Goal: Check status: Check status

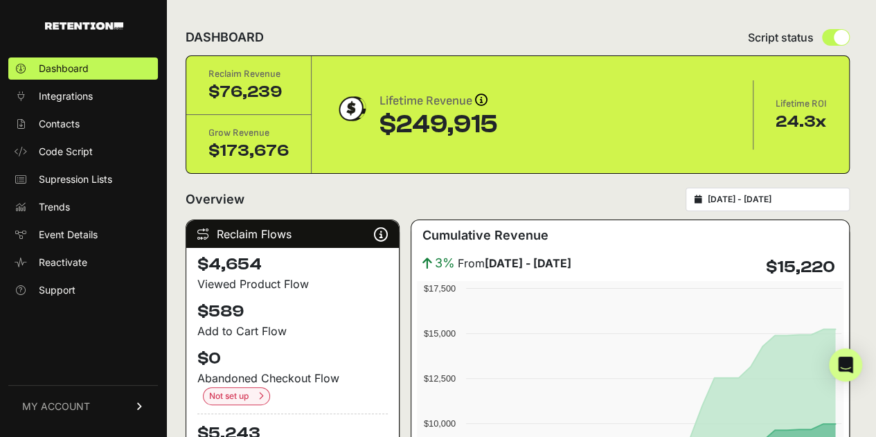
type input "[DATE]"
click at [797, 197] on input "[DATE] - [DATE]" at bounding box center [774, 199] width 133 height 11
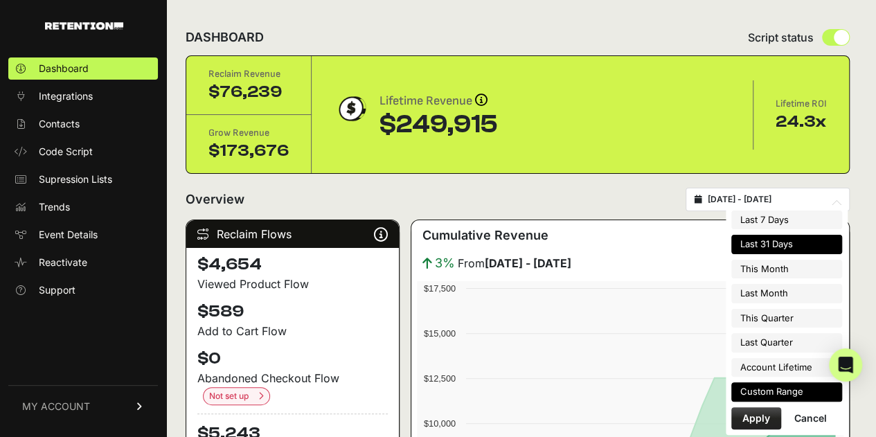
type input "[DATE]"
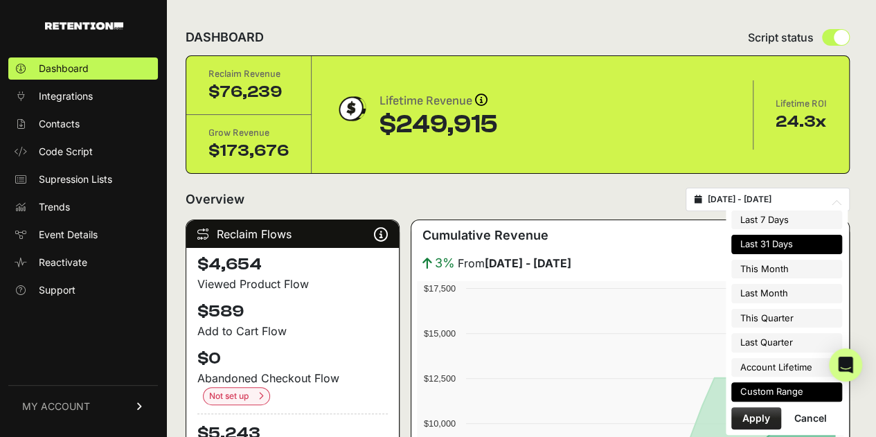
type input "[DATE]"
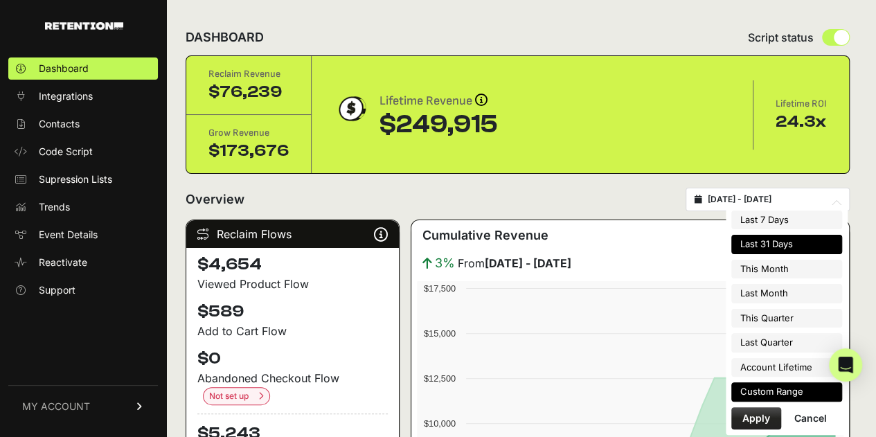
click at [779, 388] on li "Custom Range" at bounding box center [786, 391] width 111 height 19
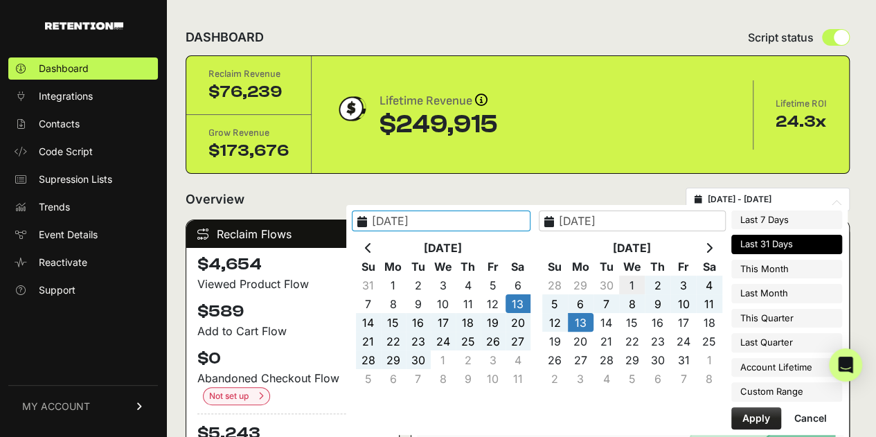
type input "[DATE]"
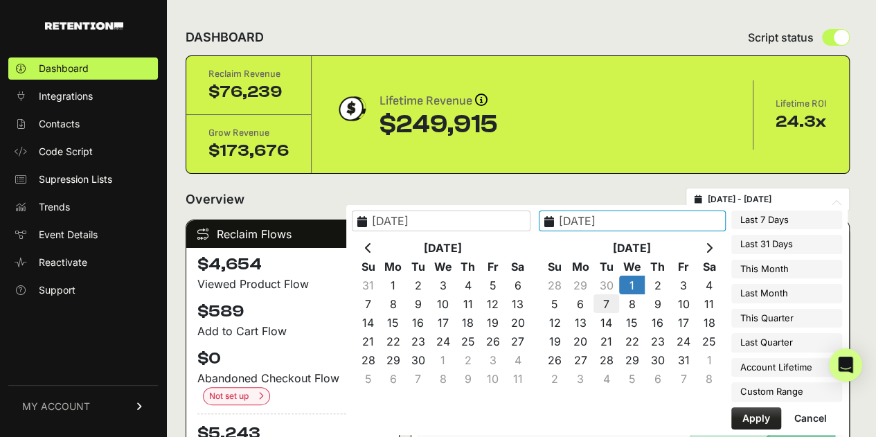
type input "[DATE]"
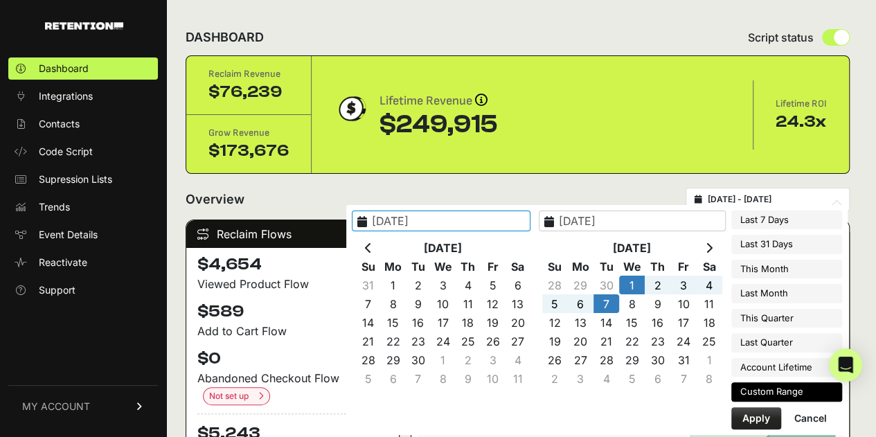
type input "[DATE]"
click at [753, 417] on button "Apply" at bounding box center [756, 418] width 50 height 22
type input "[DATE] - [DATE]"
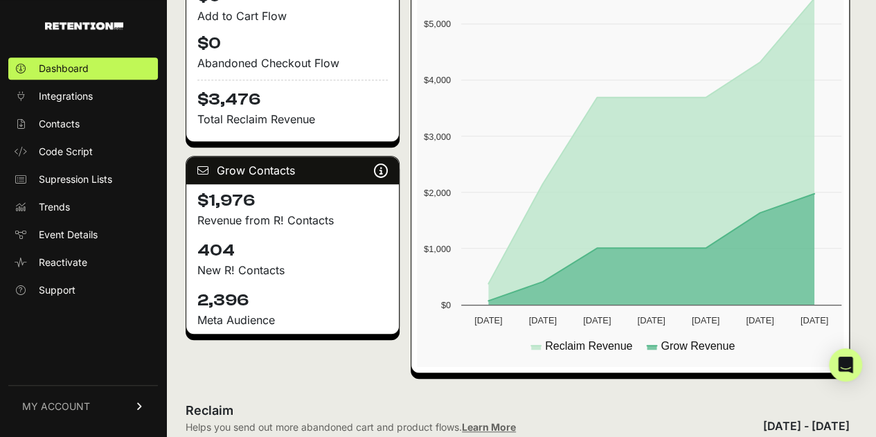
scroll to position [321, 0]
